Goal: Check status: Check status

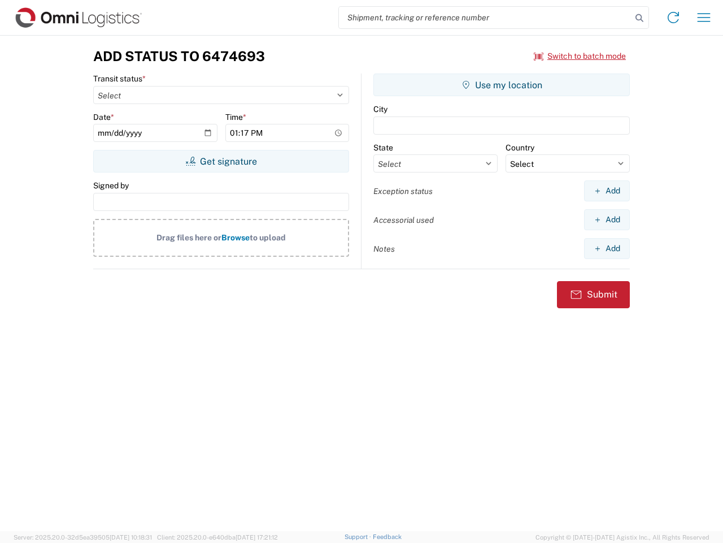
click at [485, 18] on input "search" at bounding box center [485, 17] width 293 height 21
click at [640, 18] on icon at bounding box center [640, 18] width 16 height 16
click at [674, 18] on icon at bounding box center [674, 17] width 18 height 18
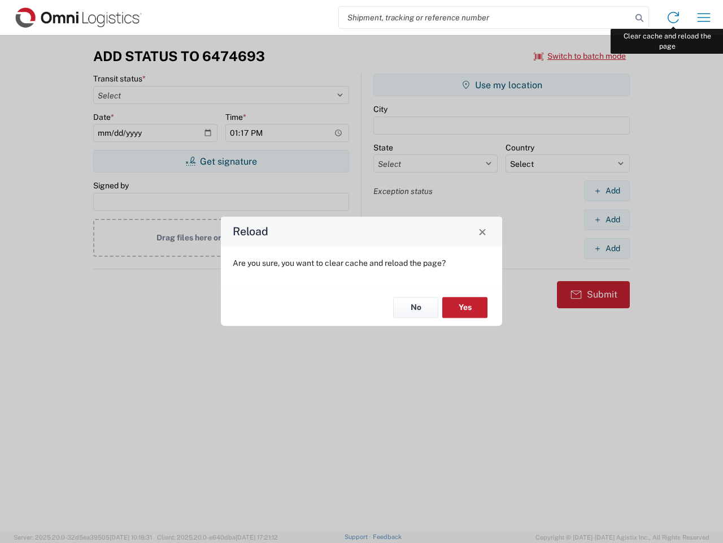
click at [704, 18] on div "Reload Are you sure, you want to clear cache and reload the page? No Yes" at bounding box center [361, 271] width 723 height 543
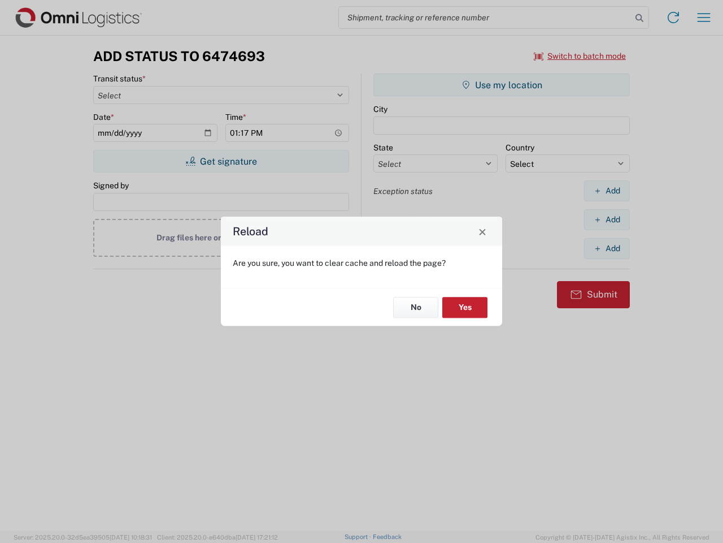
click at [580, 56] on div "Reload Are you sure, you want to clear cache and reload the page? No Yes" at bounding box center [361, 271] width 723 height 543
click at [221, 161] on div "Reload Are you sure, you want to clear cache and reload the page? No Yes" at bounding box center [361, 271] width 723 height 543
click at [502, 85] on div "Reload Are you sure, you want to clear cache and reload the page? No Yes" at bounding box center [361, 271] width 723 height 543
click at [607, 190] on div "Reload Are you sure, you want to clear cache and reload the page? No Yes" at bounding box center [361, 271] width 723 height 543
click at [607, 219] on div "Reload Are you sure, you want to clear cache and reload the page? No Yes" at bounding box center [361, 271] width 723 height 543
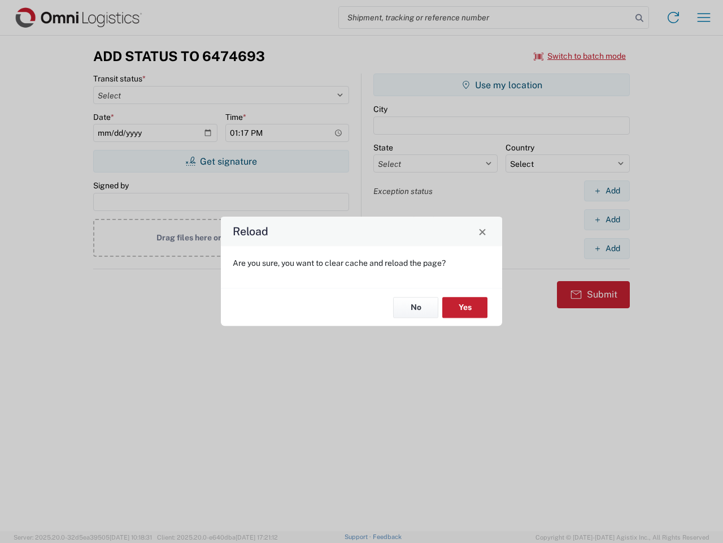
click at [607, 248] on div "Reload Are you sure, you want to clear cache and reload the page? No Yes" at bounding box center [361, 271] width 723 height 543
